Goal: Information Seeking & Learning: Learn about a topic

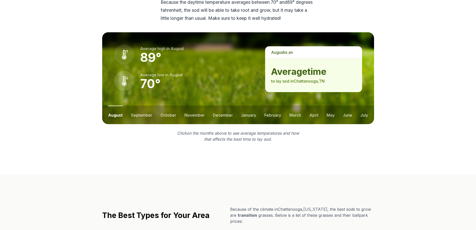
scroll to position [717, 0]
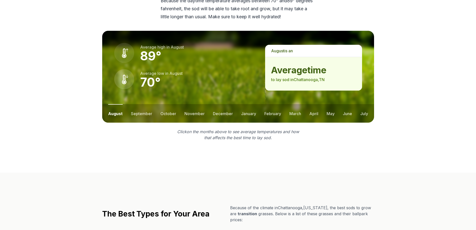
click at [119, 104] on button "august" at bounding box center [115, 113] width 15 height 19
click at [136, 104] on button "september" at bounding box center [141, 113] width 21 height 19
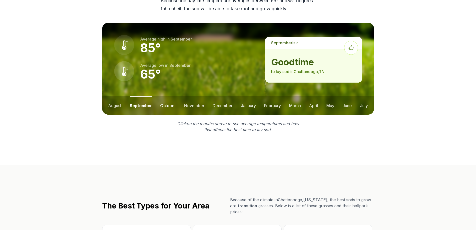
click at [166, 96] on button "october" at bounding box center [168, 105] width 16 height 19
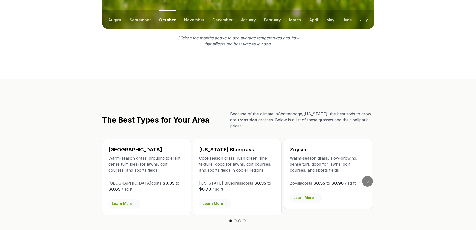
scroll to position [825, 0]
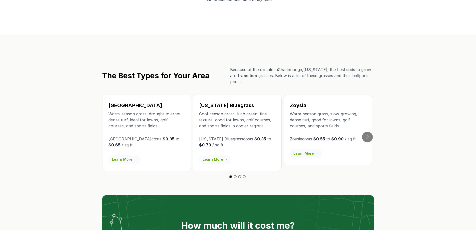
click at [236, 165] on div "The Best Types for Your Area Because of the climate in [GEOGRAPHIC_DATA] , [US_…" at bounding box center [238, 175] width 288 height 216
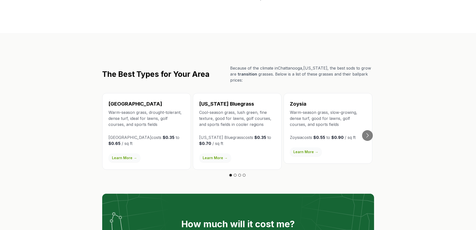
scroll to position [850, 0]
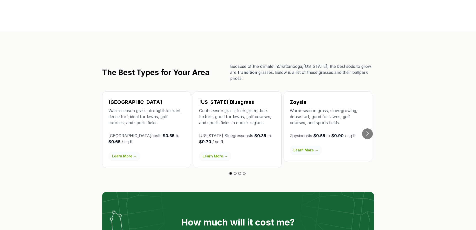
click at [235, 172] on button "Go to slide 2" at bounding box center [235, 173] width 3 height 3
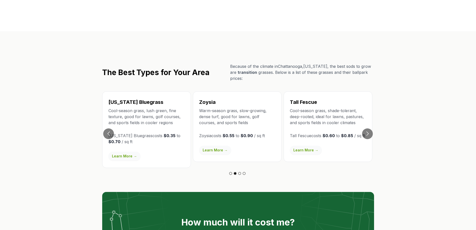
click at [240, 172] on button "Go to slide 3" at bounding box center [239, 173] width 3 height 3
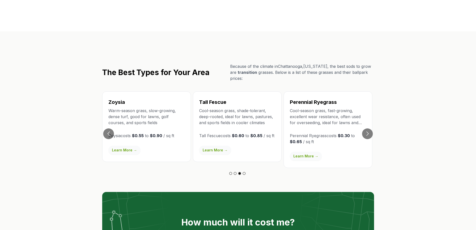
click at [244, 172] on button "Go to slide 4" at bounding box center [244, 173] width 3 height 3
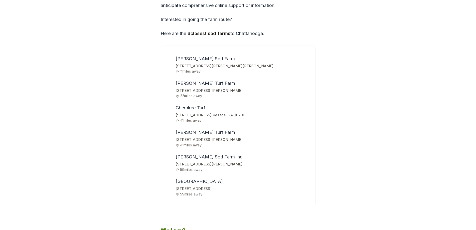
scroll to position [1625, 0]
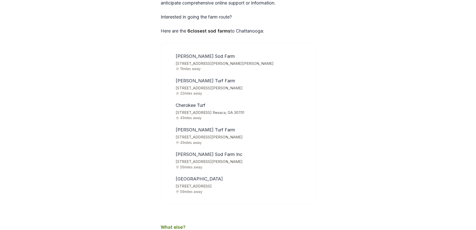
click at [191, 78] on span "[PERSON_NAME] Turf Farm" at bounding box center [206, 80] width 60 height 5
click at [189, 85] on span "[STREET_ADDRESS][PERSON_NAME]" at bounding box center [243, 88] width 134 height 7
click at [189, 91] on span "22 miles away" at bounding box center [243, 93] width 134 height 4
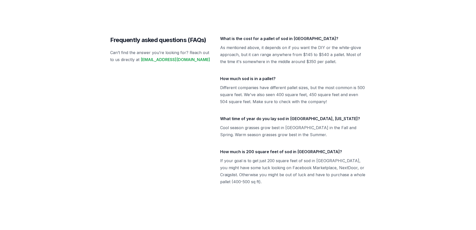
scroll to position [2200, 0]
